Goal: Navigation & Orientation: Understand site structure

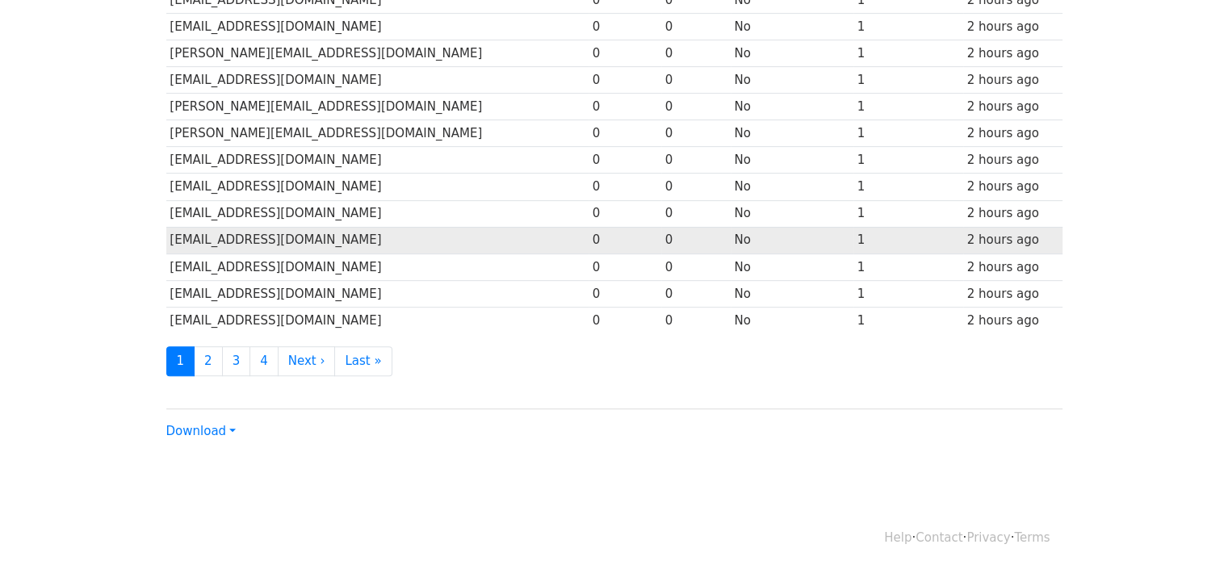
scroll to position [747, 0]
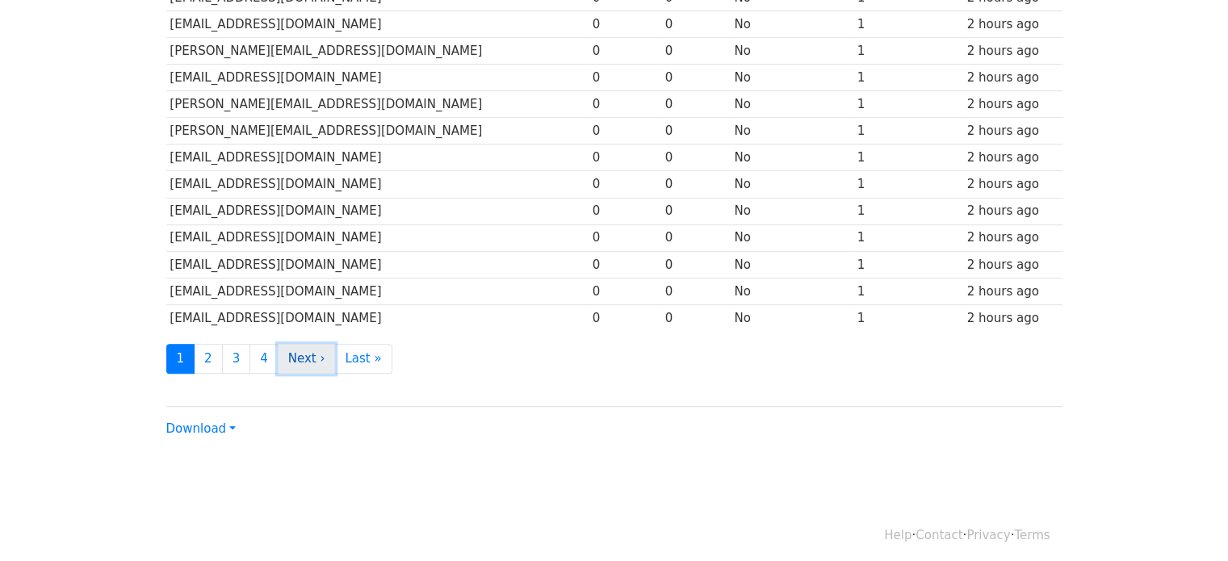
click at [291, 354] on link "Next ›" at bounding box center [307, 359] width 58 height 30
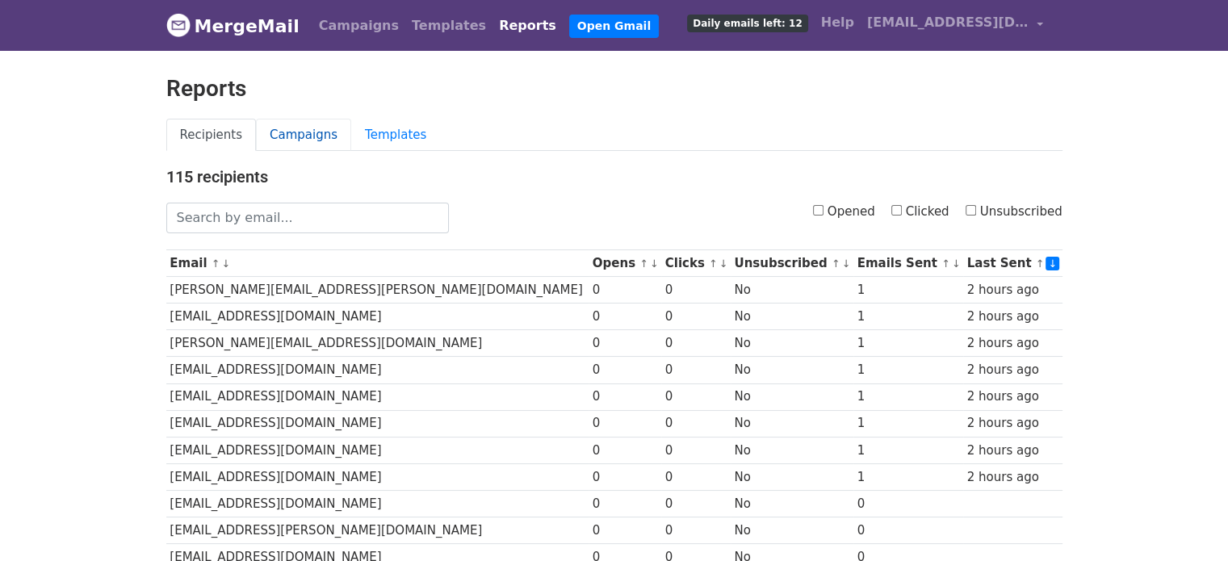
click at [264, 132] on link "Campaigns" at bounding box center [303, 135] width 95 height 33
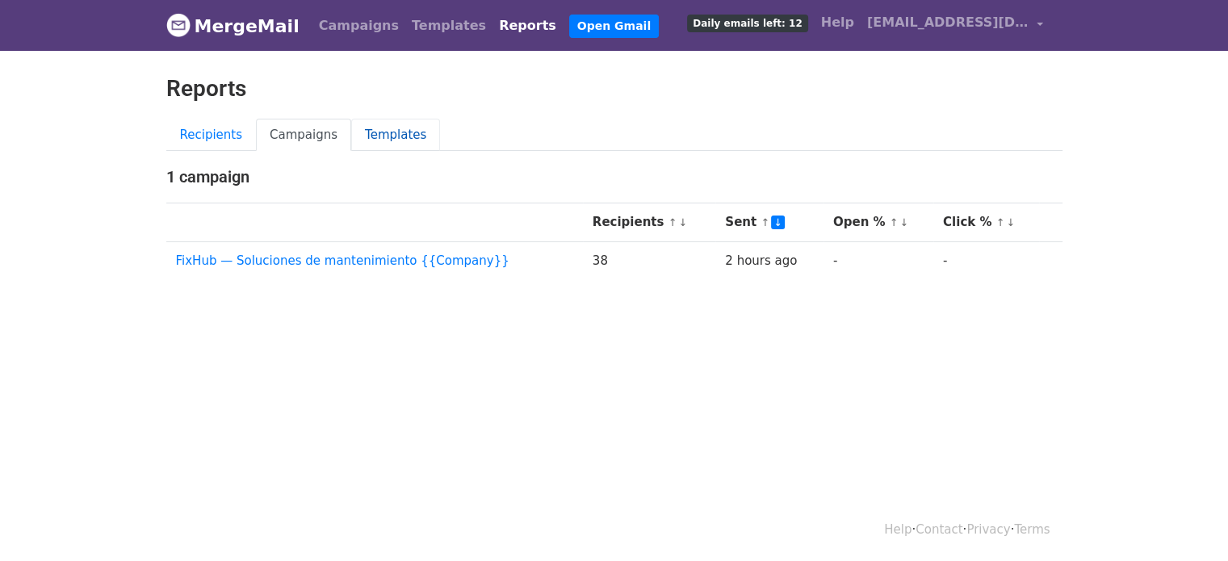
click at [393, 128] on link "Templates" at bounding box center [395, 135] width 89 height 33
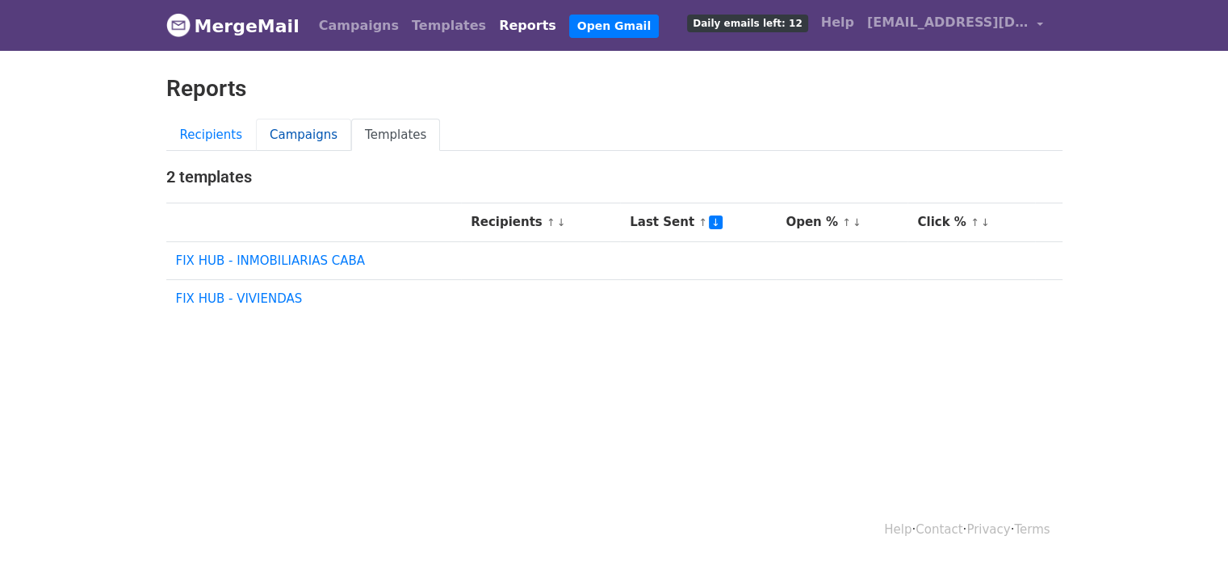
click at [276, 128] on link "Campaigns" at bounding box center [303, 135] width 95 height 33
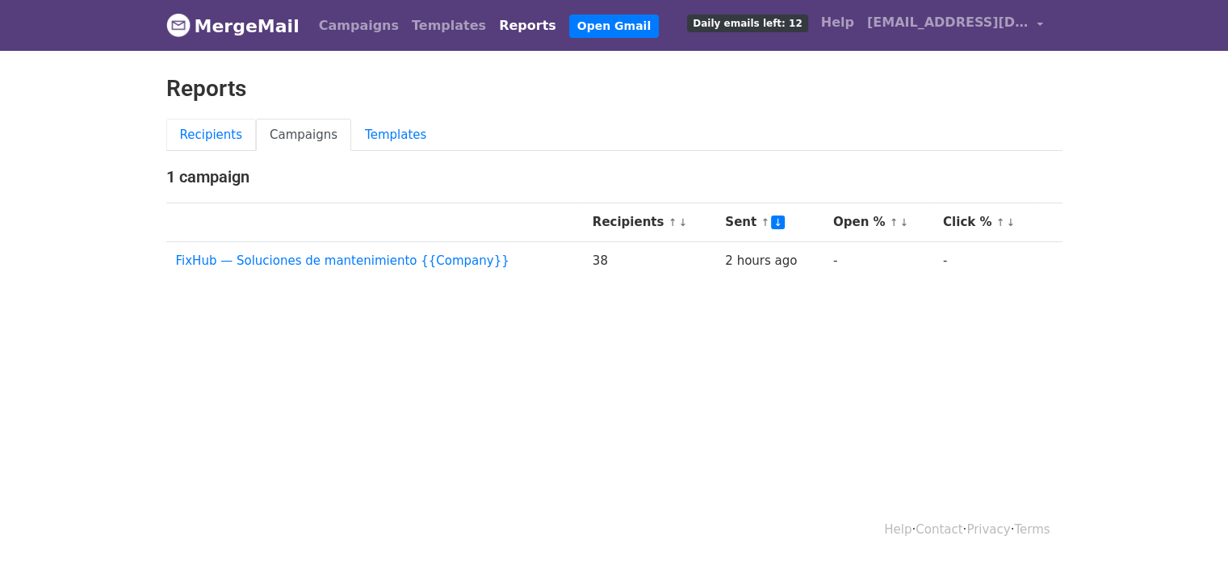
click at [203, 128] on link "Recipients" at bounding box center [211, 135] width 90 height 33
